Goal: Find specific page/section: Find specific page/section

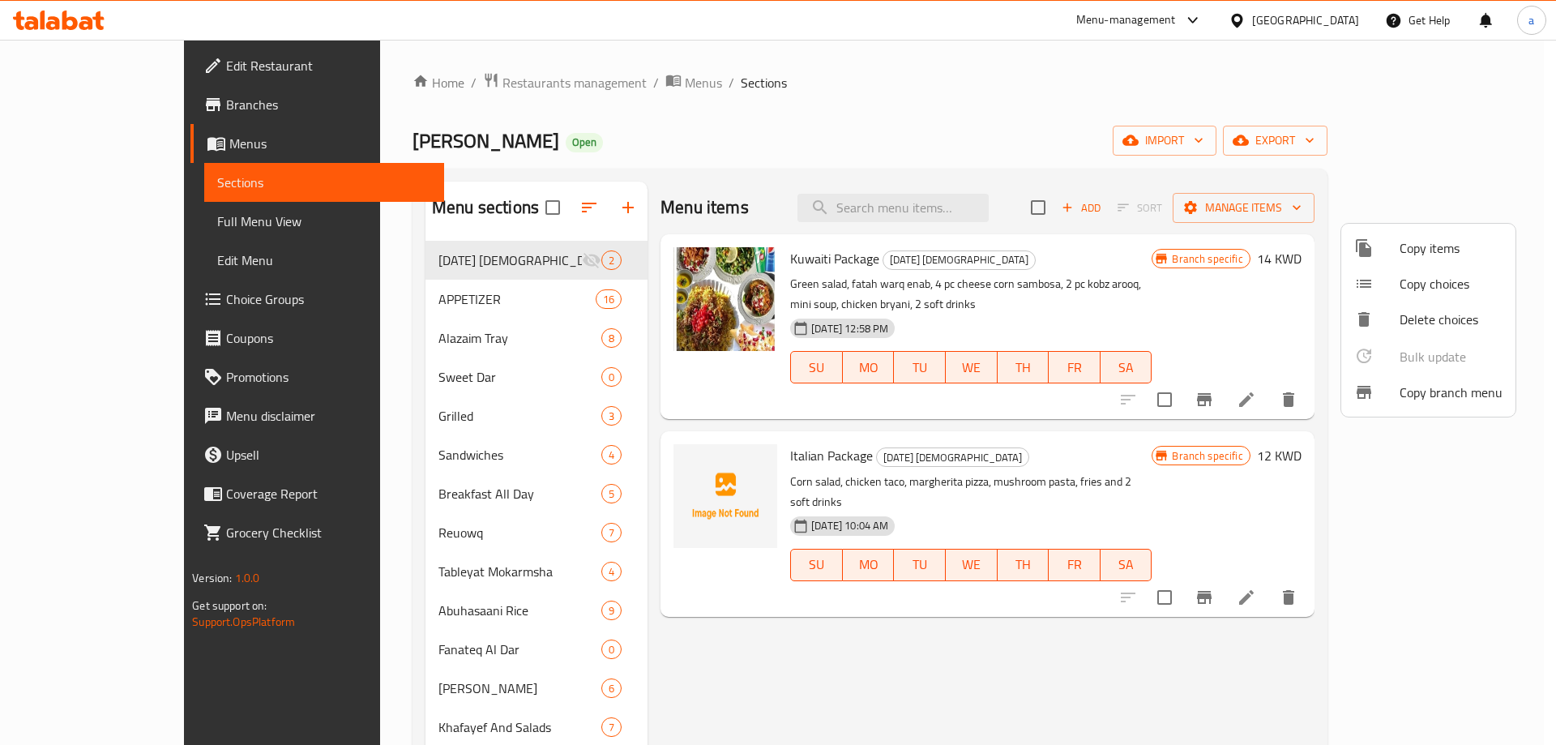
click at [1282, 45] on div at bounding box center [778, 372] width 1556 height 745
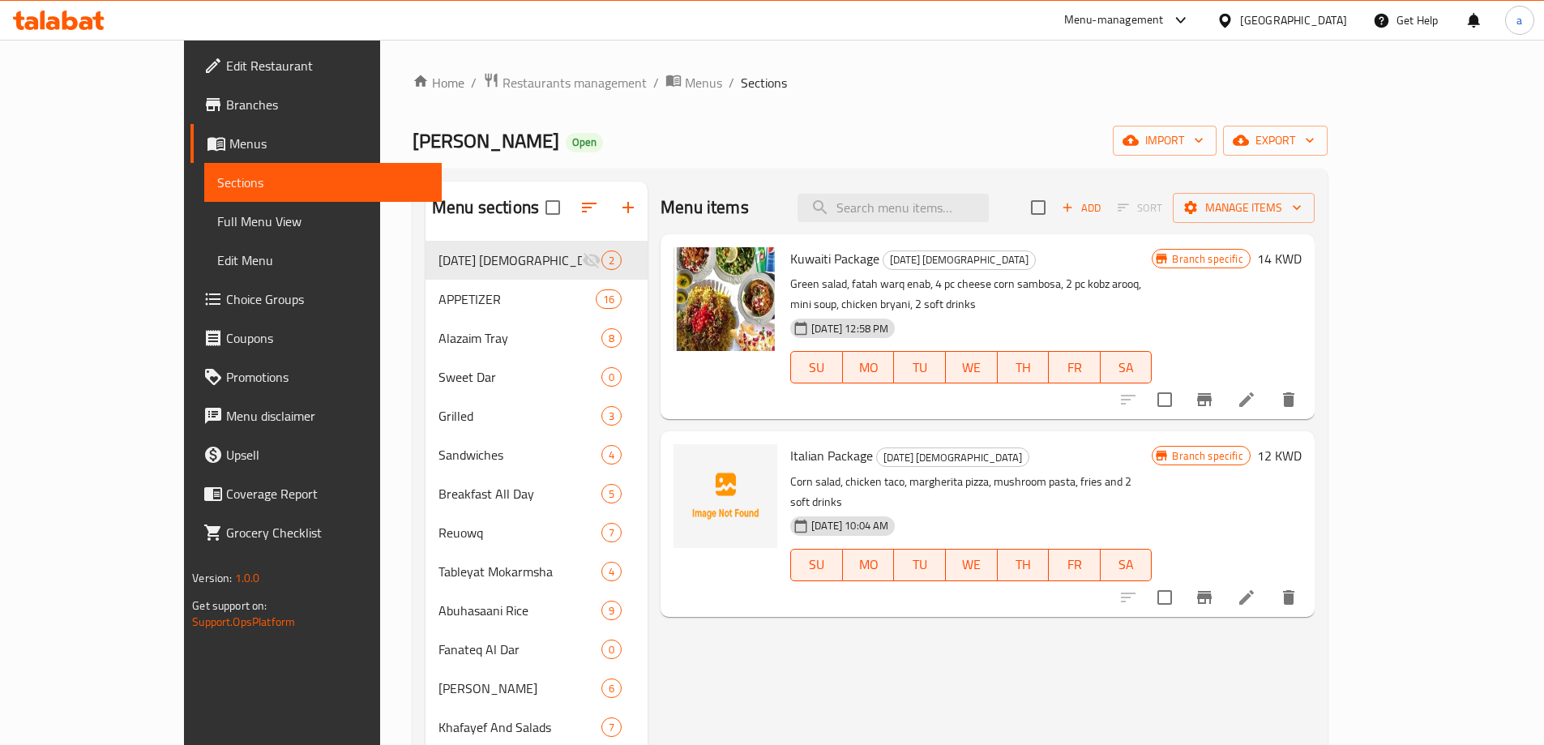
click at [1340, 25] on div "[GEOGRAPHIC_DATA]" at bounding box center [1293, 20] width 107 height 18
click at [936, 83] on ol "Home / Restaurants management / Menus / Sections" at bounding box center [870, 82] width 915 height 21
click at [1342, 15] on div "[GEOGRAPHIC_DATA]" at bounding box center [1293, 20] width 107 height 18
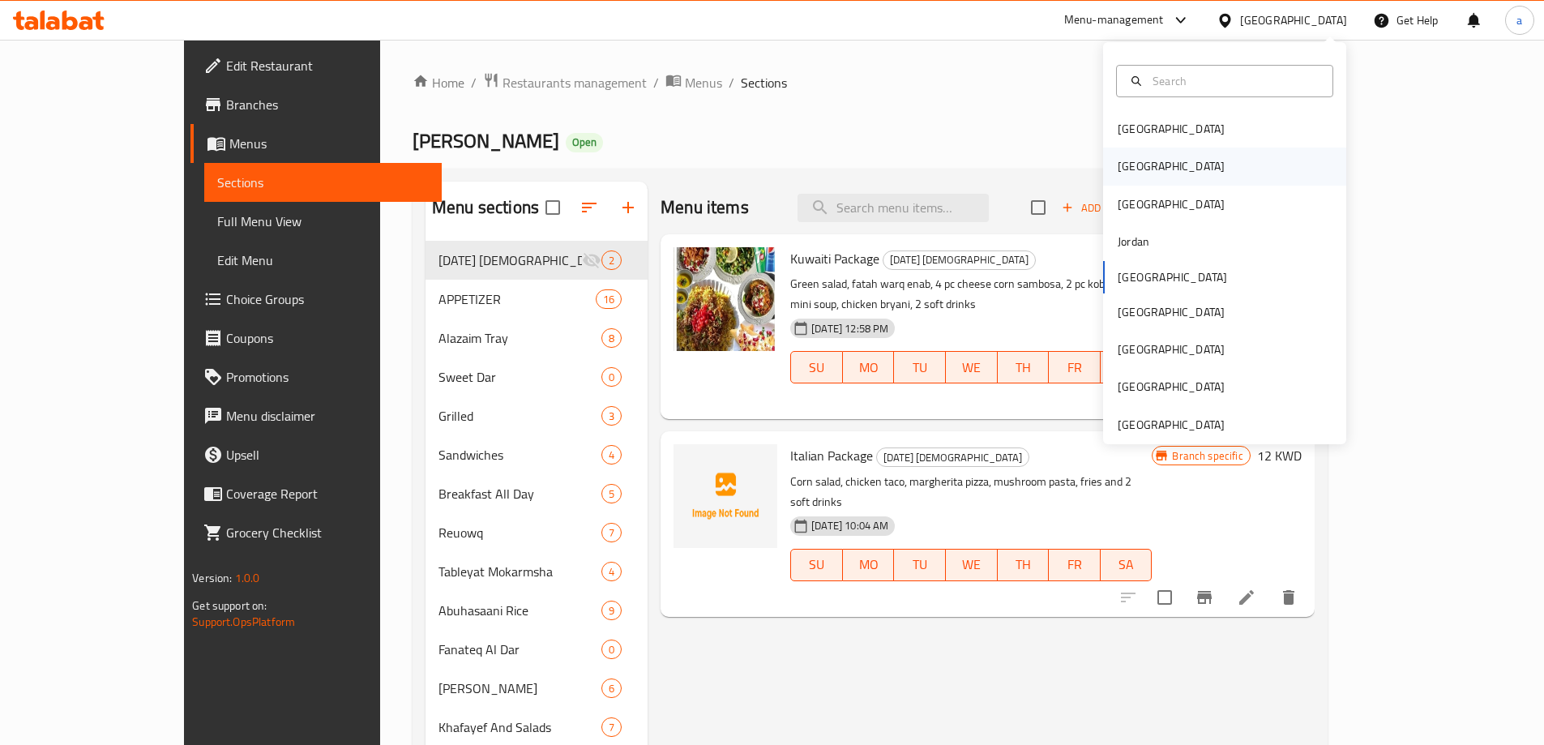
click at [1128, 167] on div "[GEOGRAPHIC_DATA]" at bounding box center [1171, 166] width 107 height 18
